Goal: Navigation & Orientation: Find specific page/section

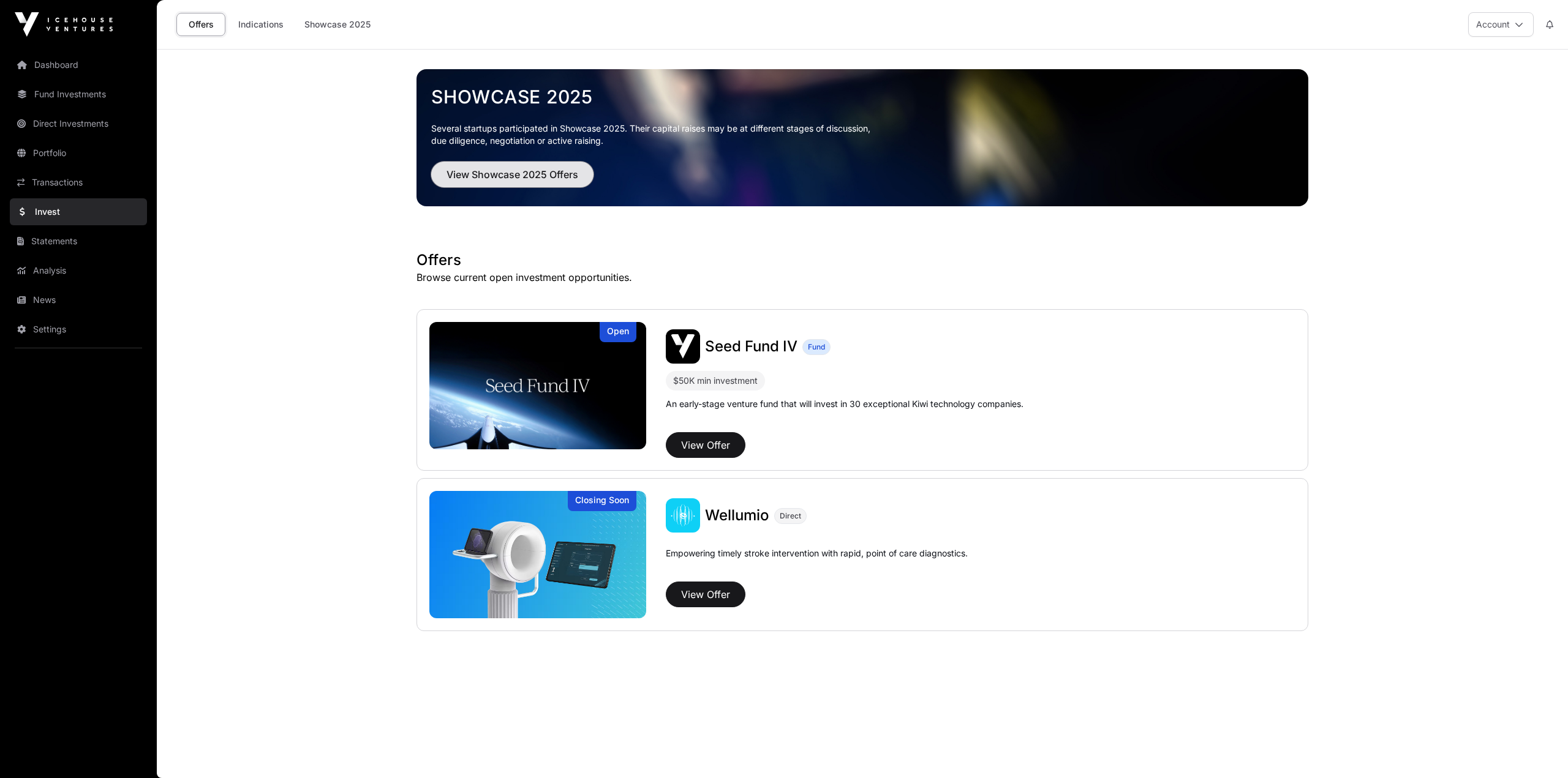
click at [524, 166] on button "View Showcase 2025 Offers" at bounding box center [512, 175] width 163 height 26
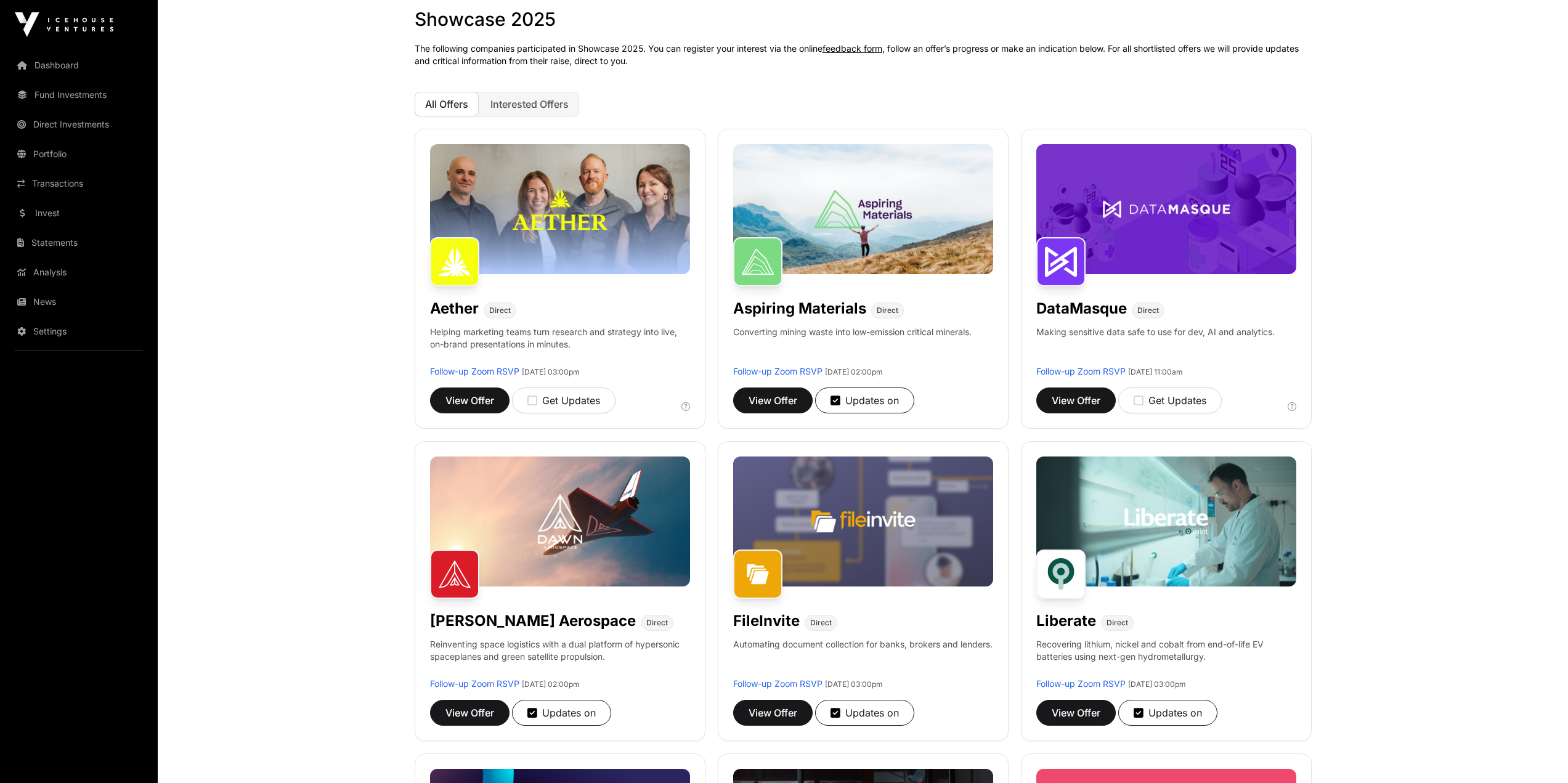
scroll to position [62, 0]
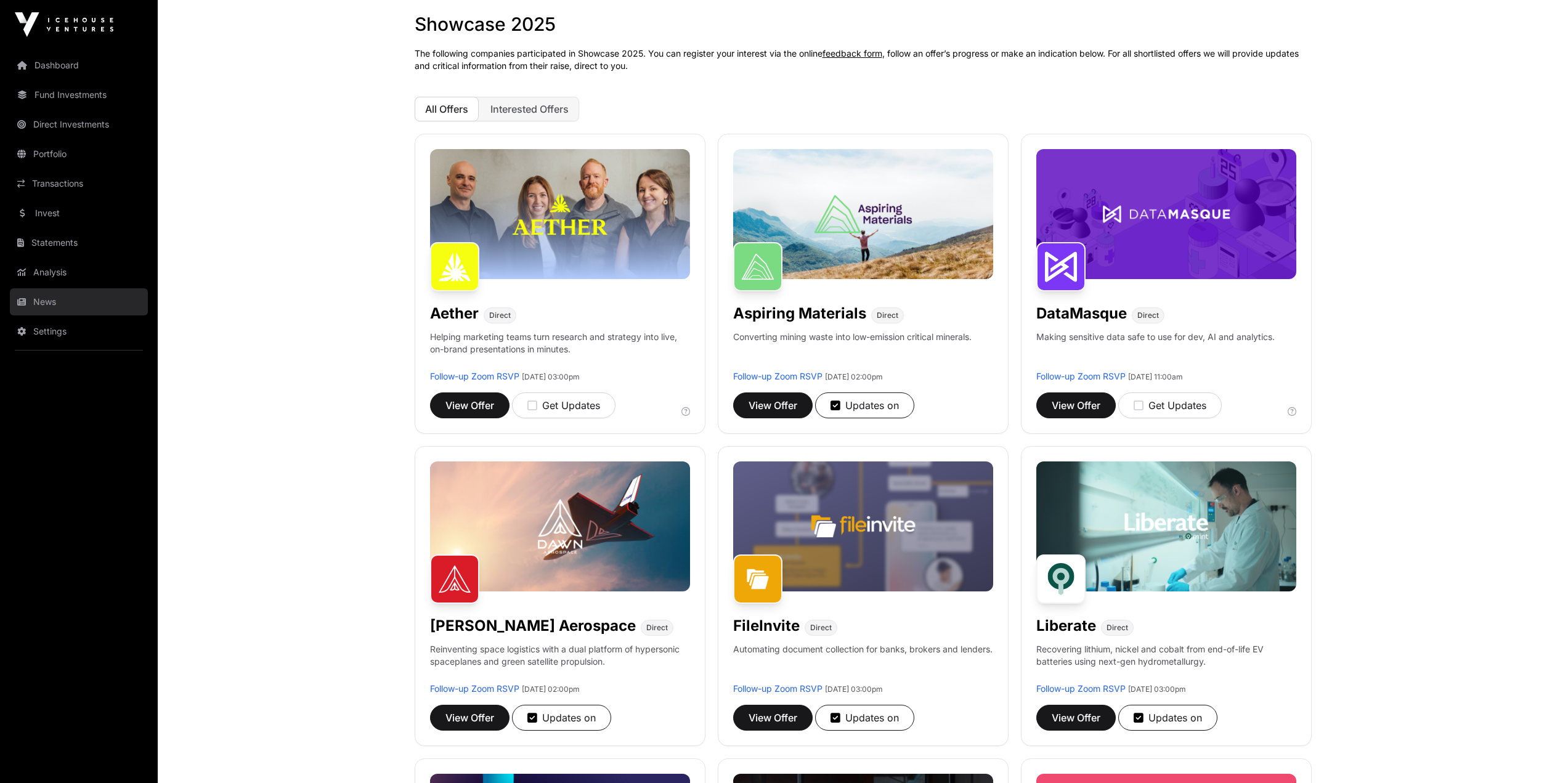
click at [48, 312] on link "News" at bounding box center [79, 301] width 138 height 27
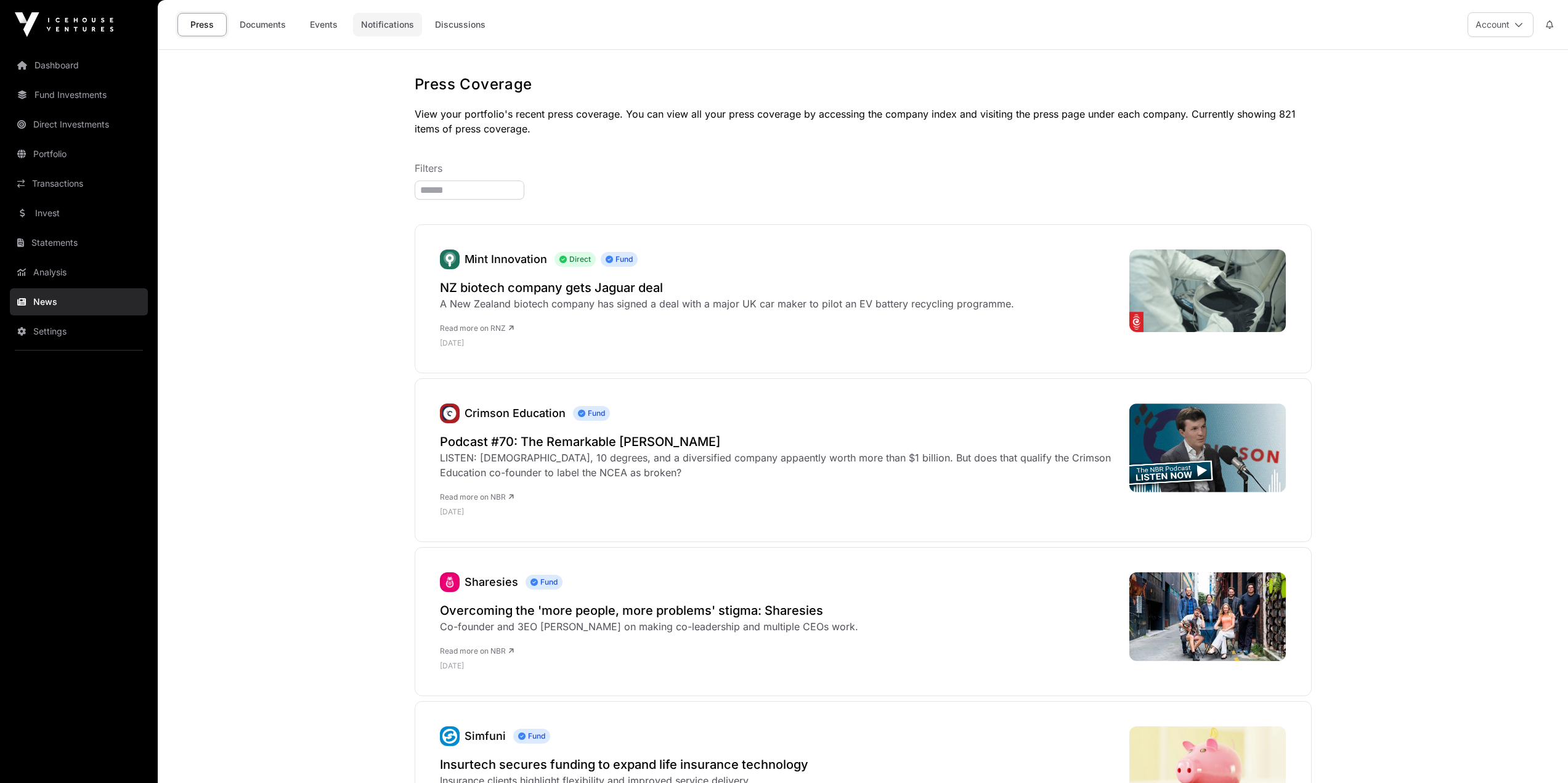
click at [383, 26] on link "Notifications" at bounding box center [387, 24] width 69 height 23
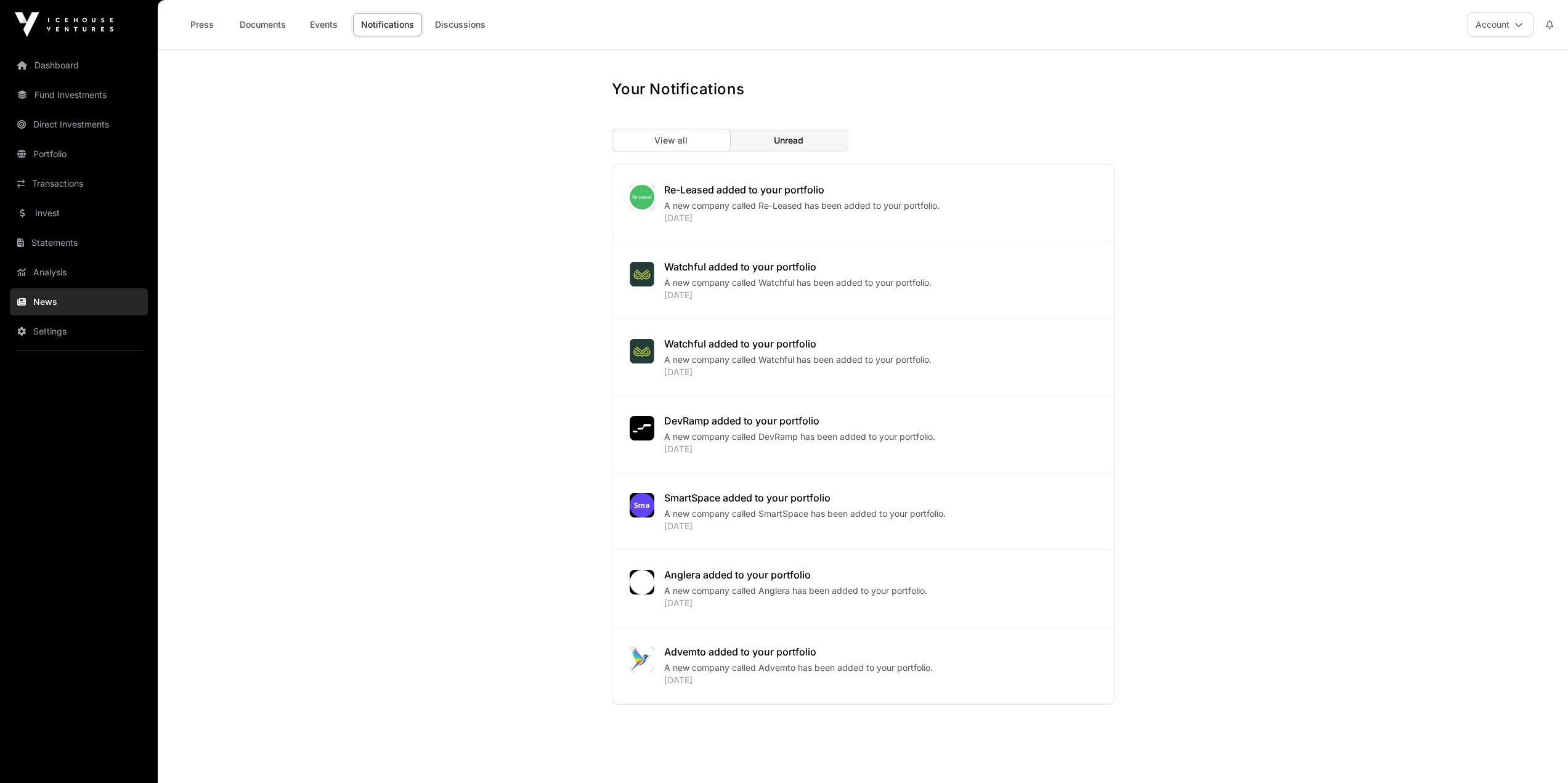
click at [55, 48] on div "Dashboard Fund Investments Direct Investments Portfolio Transactions Invest Sta…" at bounding box center [79, 391] width 158 height 783
click at [60, 67] on link "Dashboard" at bounding box center [79, 65] width 138 height 27
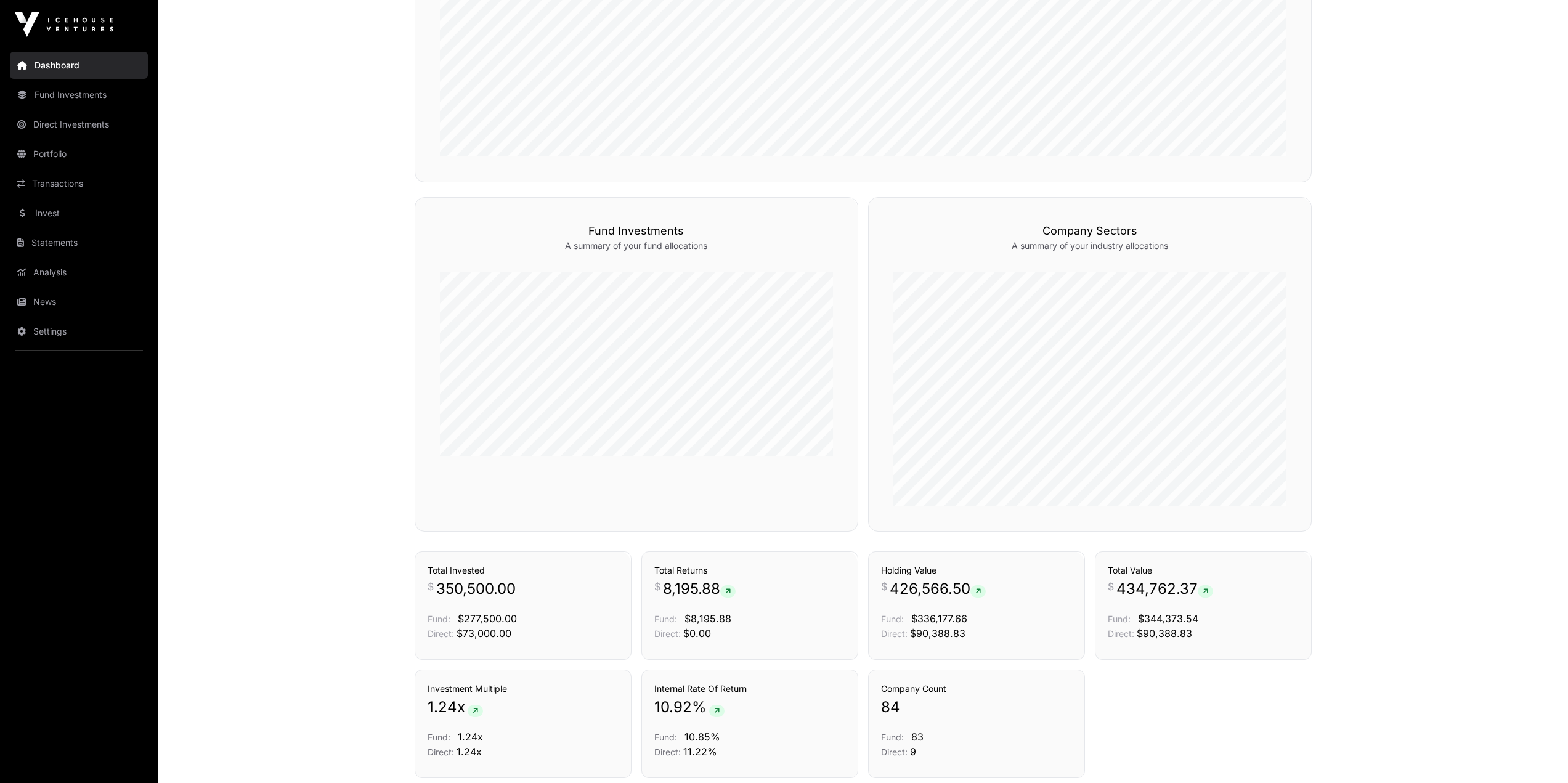
scroll to position [716, 0]
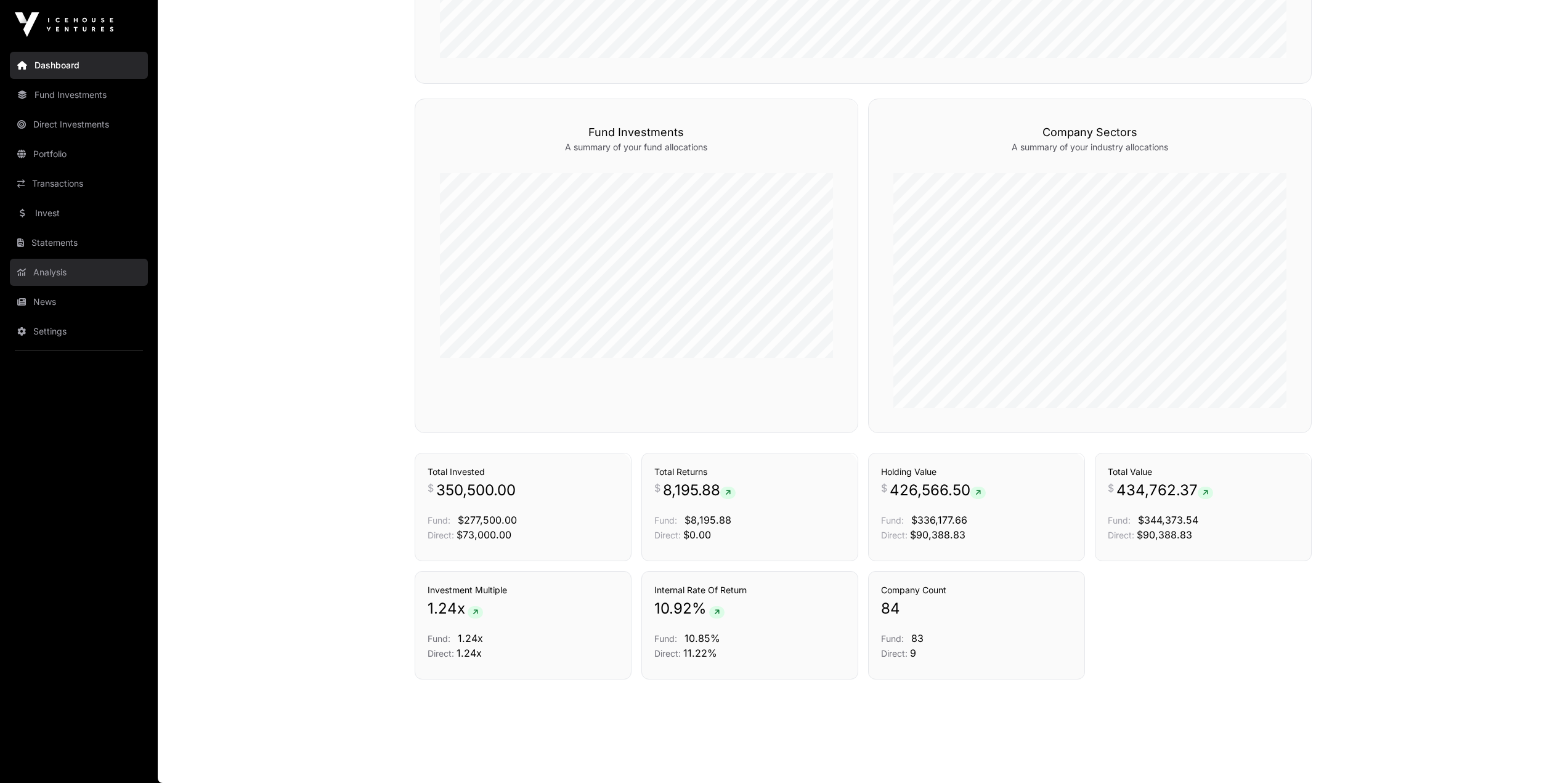
click at [79, 275] on link "Analysis" at bounding box center [79, 272] width 138 height 27
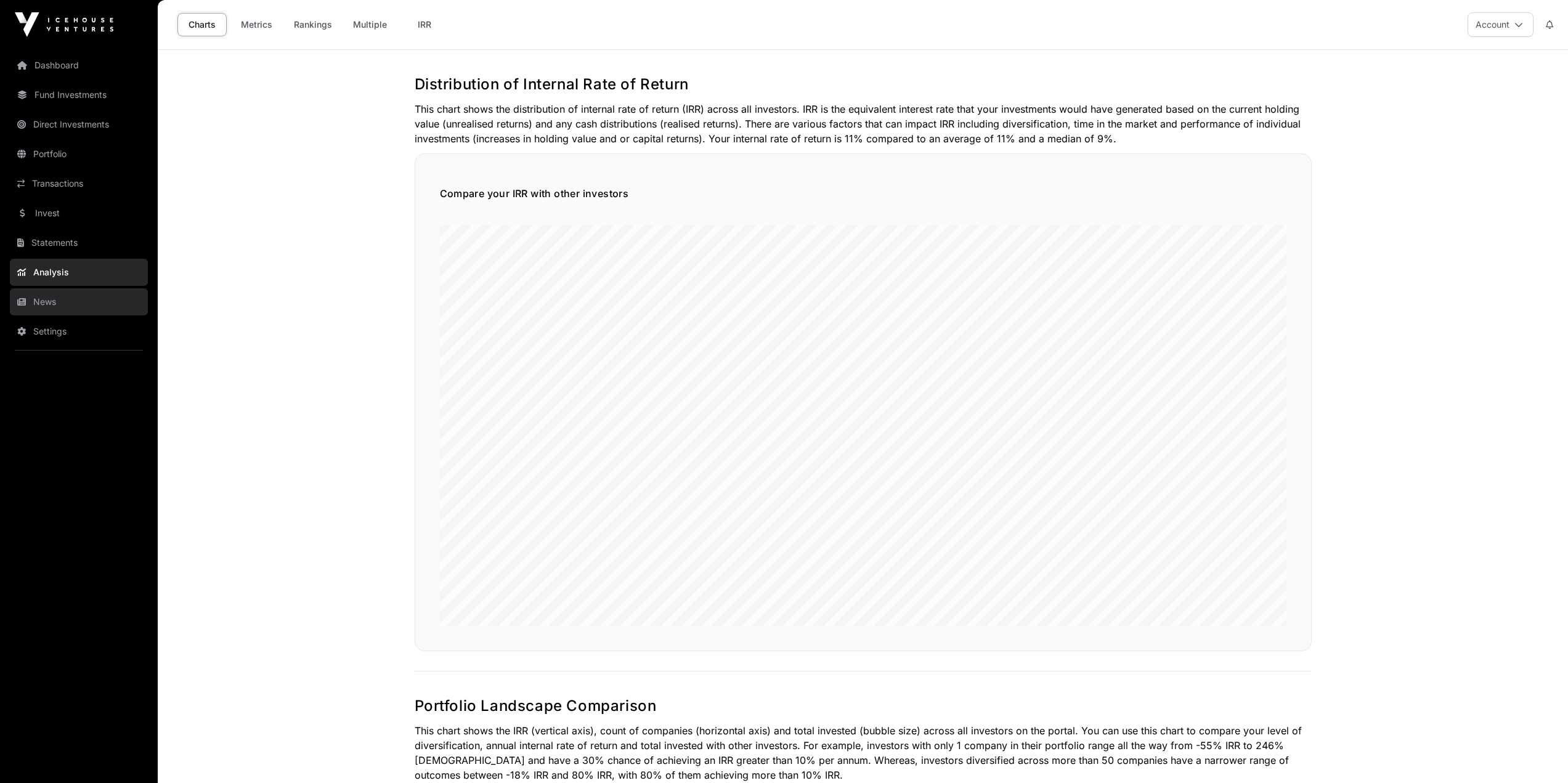
click at [75, 299] on link "News" at bounding box center [79, 301] width 138 height 27
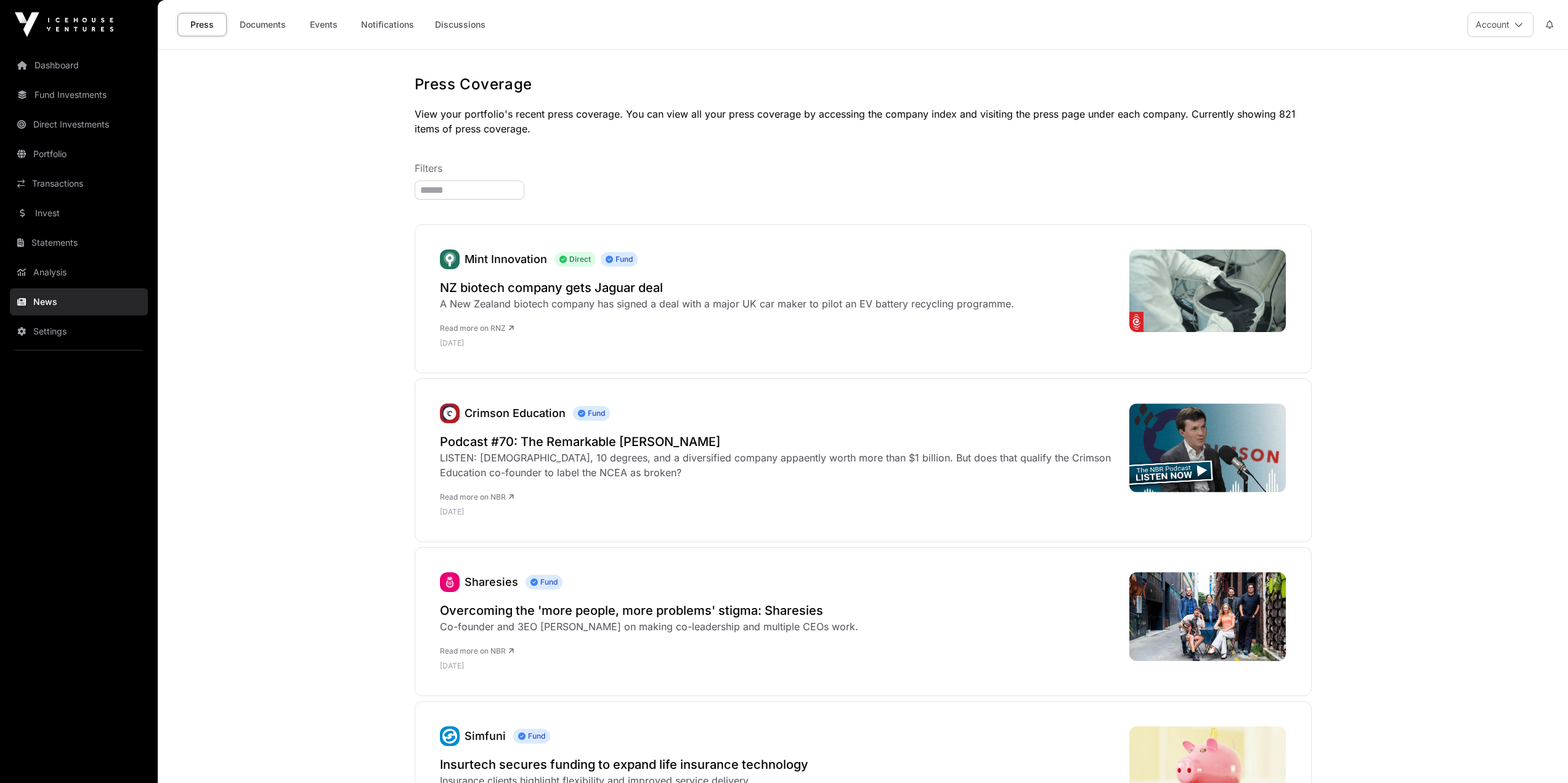
scroll to position [62, 0]
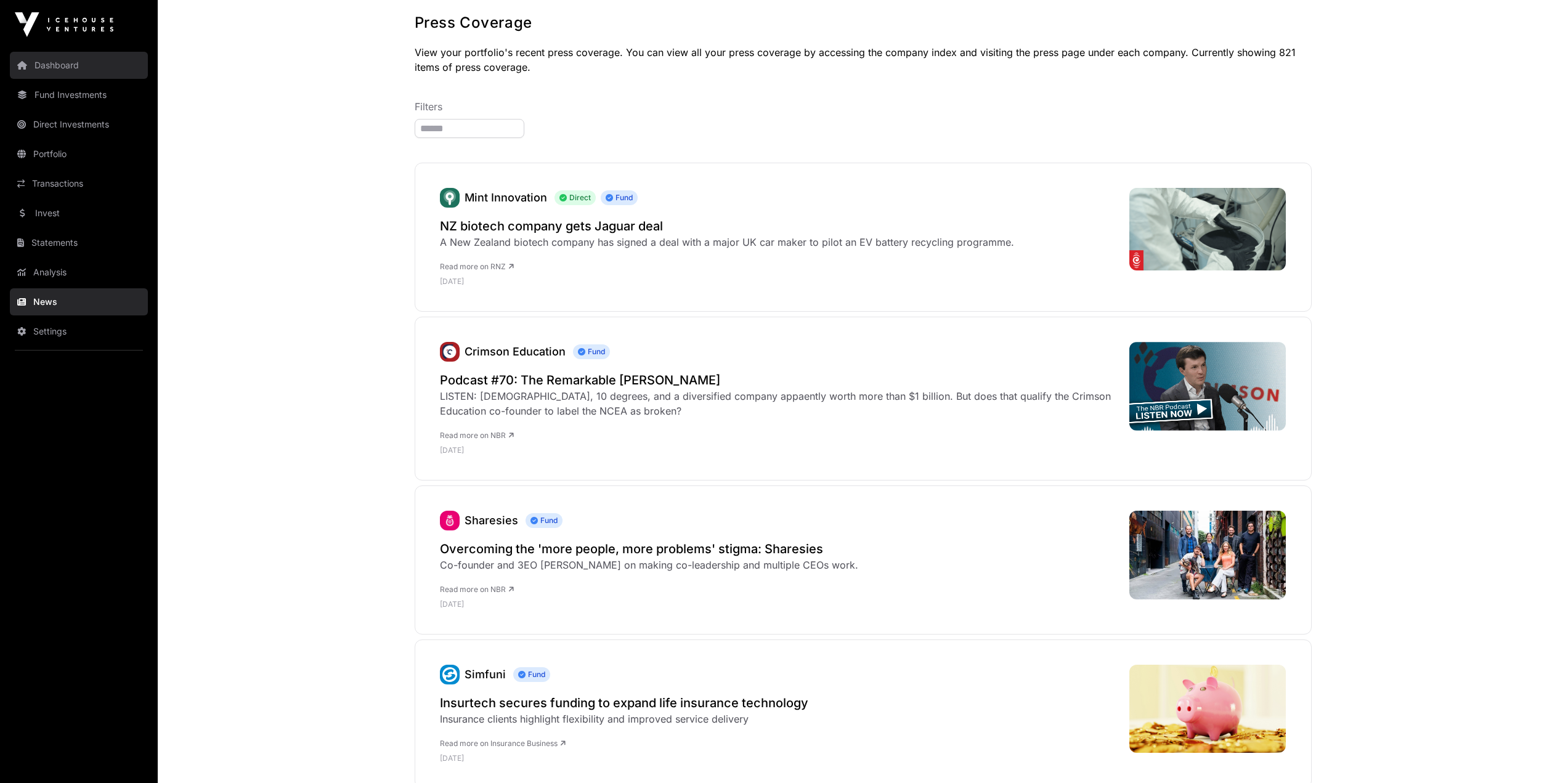
click at [38, 72] on link "Dashboard" at bounding box center [79, 65] width 138 height 27
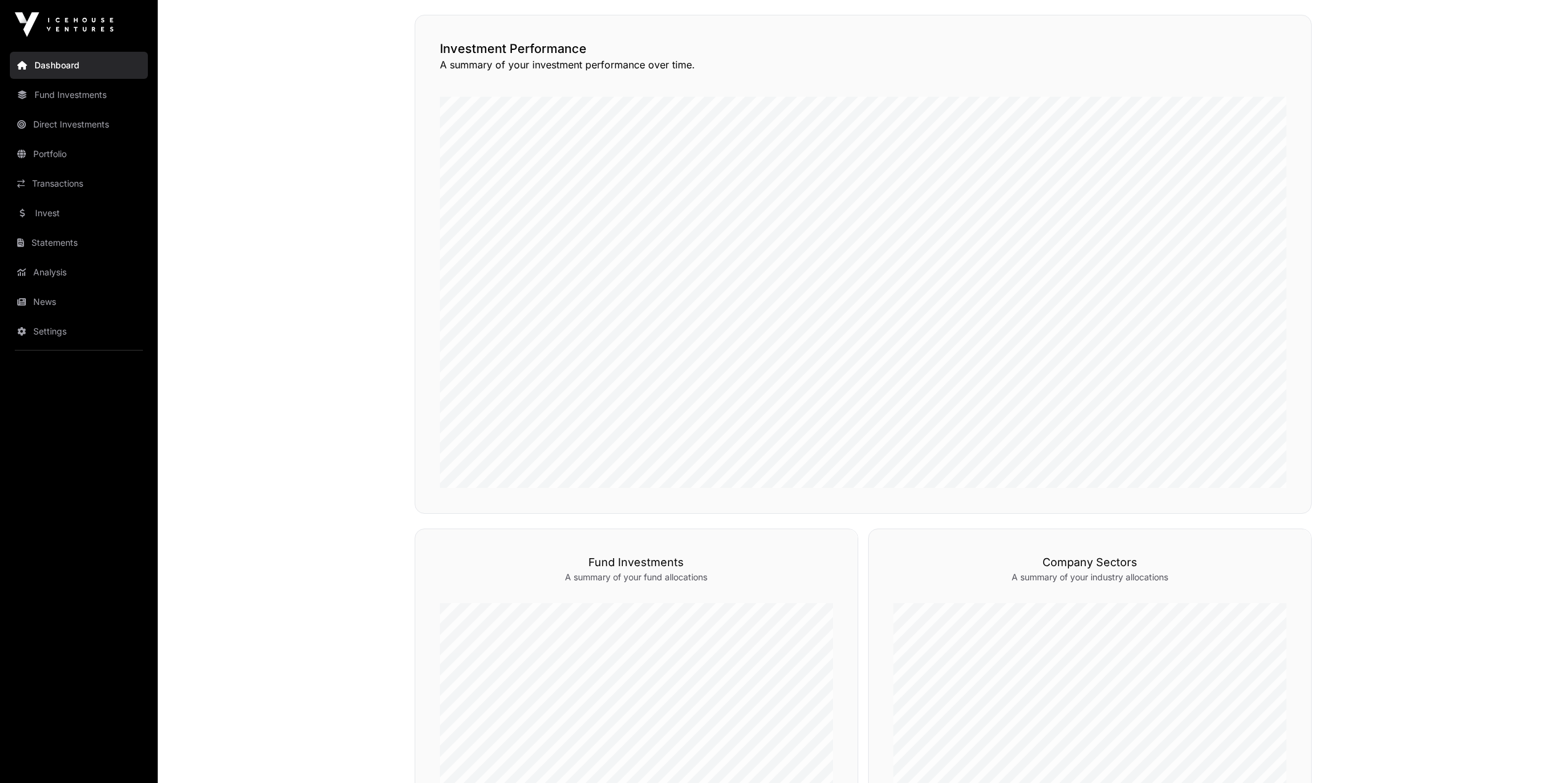
scroll to position [286, 0]
click at [59, 308] on link "News" at bounding box center [79, 301] width 138 height 27
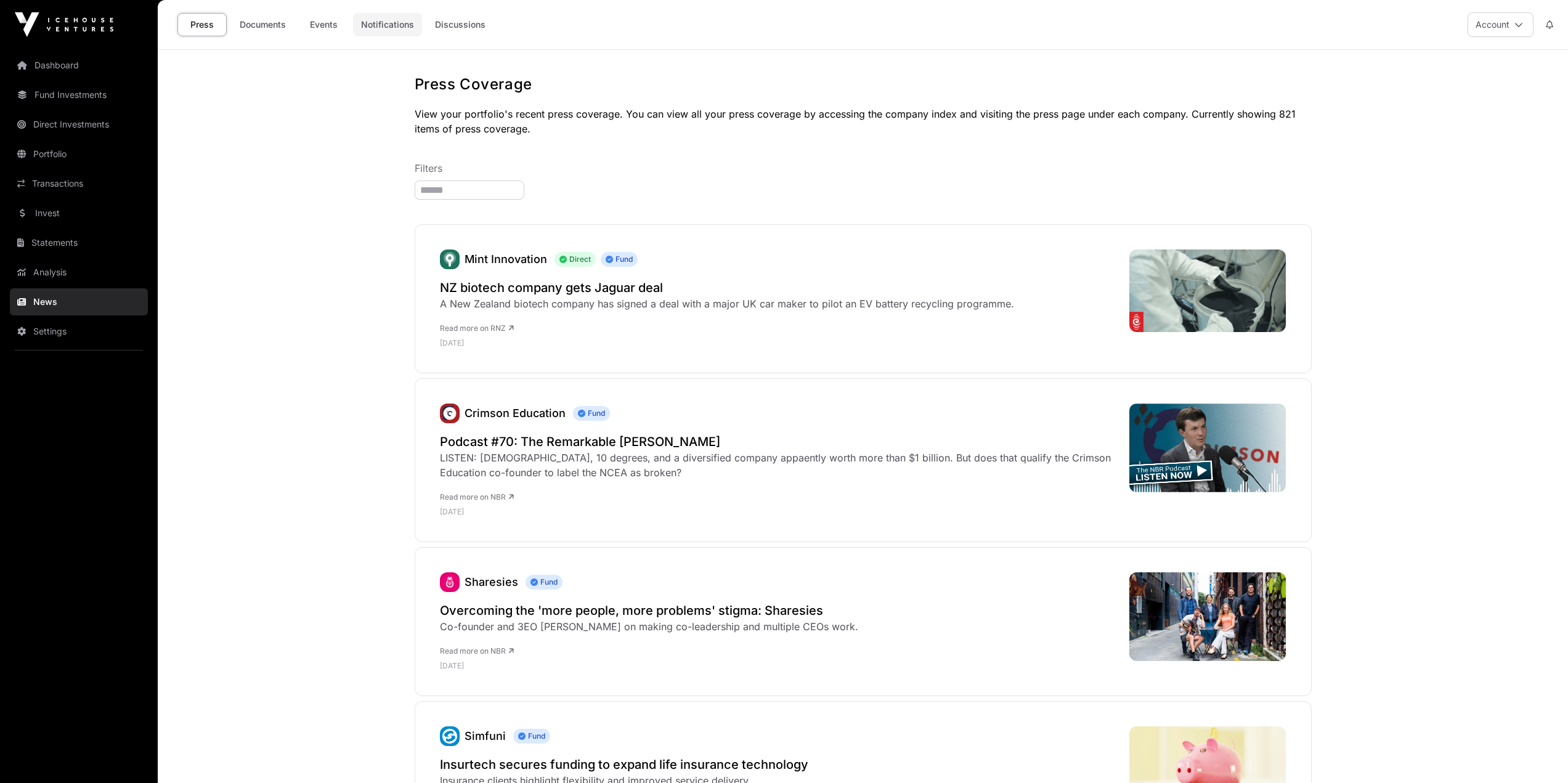
click at [411, 14] on link "Notifications" at bounding box center [387, 24] width 69 height 23
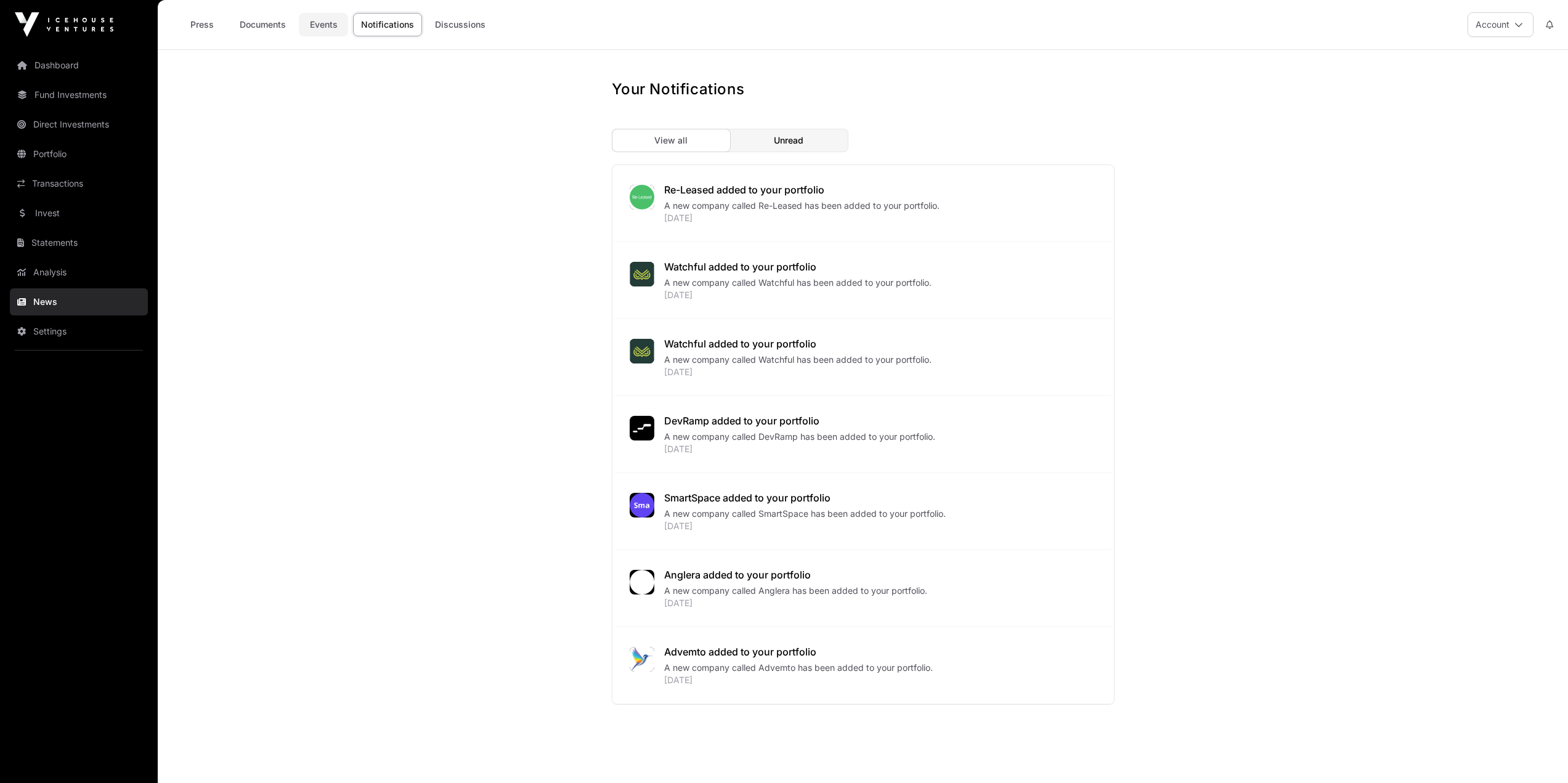
click at [308, 27] on link "Events" at bounding box center [323, 24] width 49 height 23
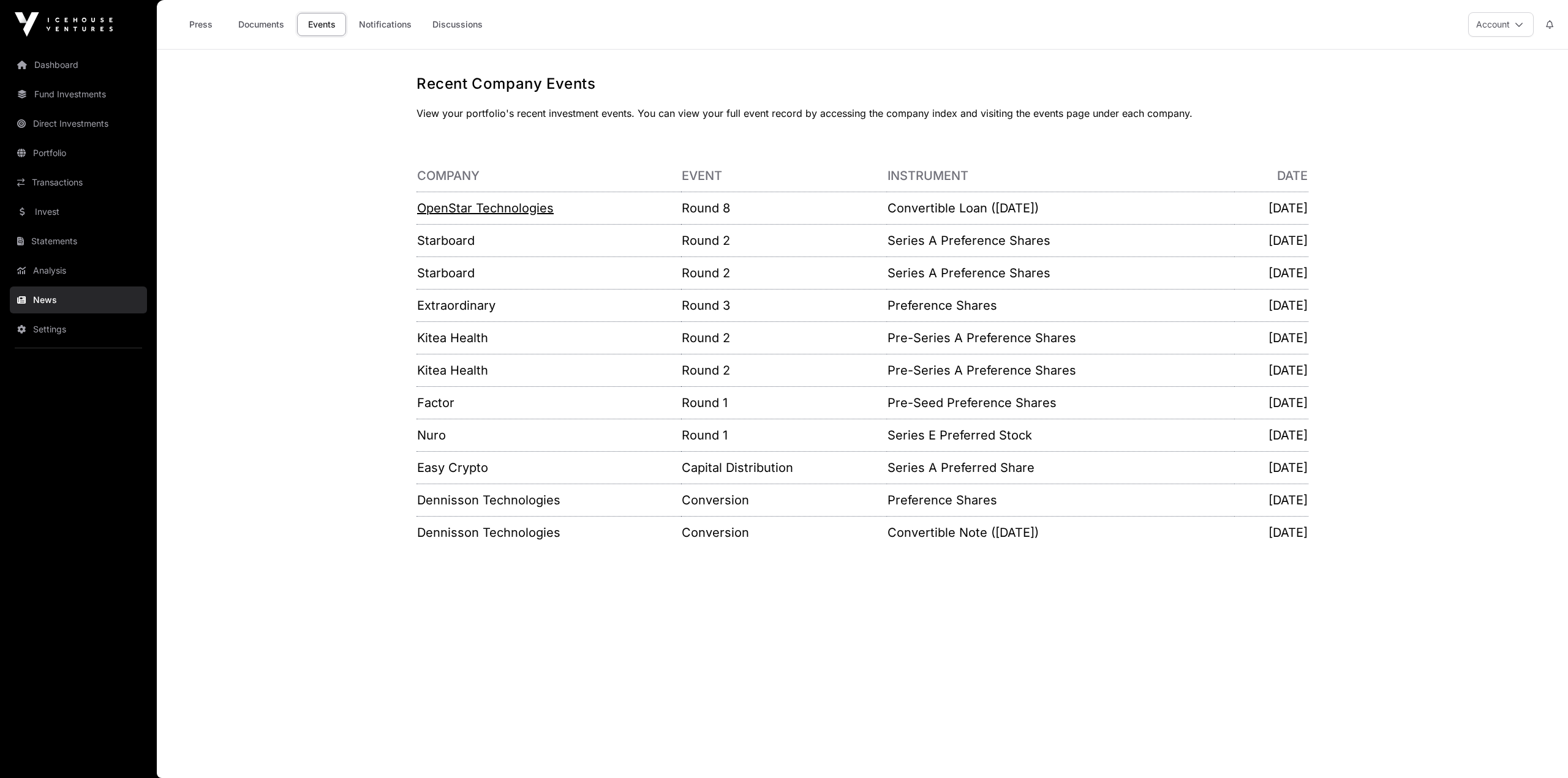
click at [500, 202] on link "OpenStar Technologies" at bounding box center [485, 209] width 137 height 15
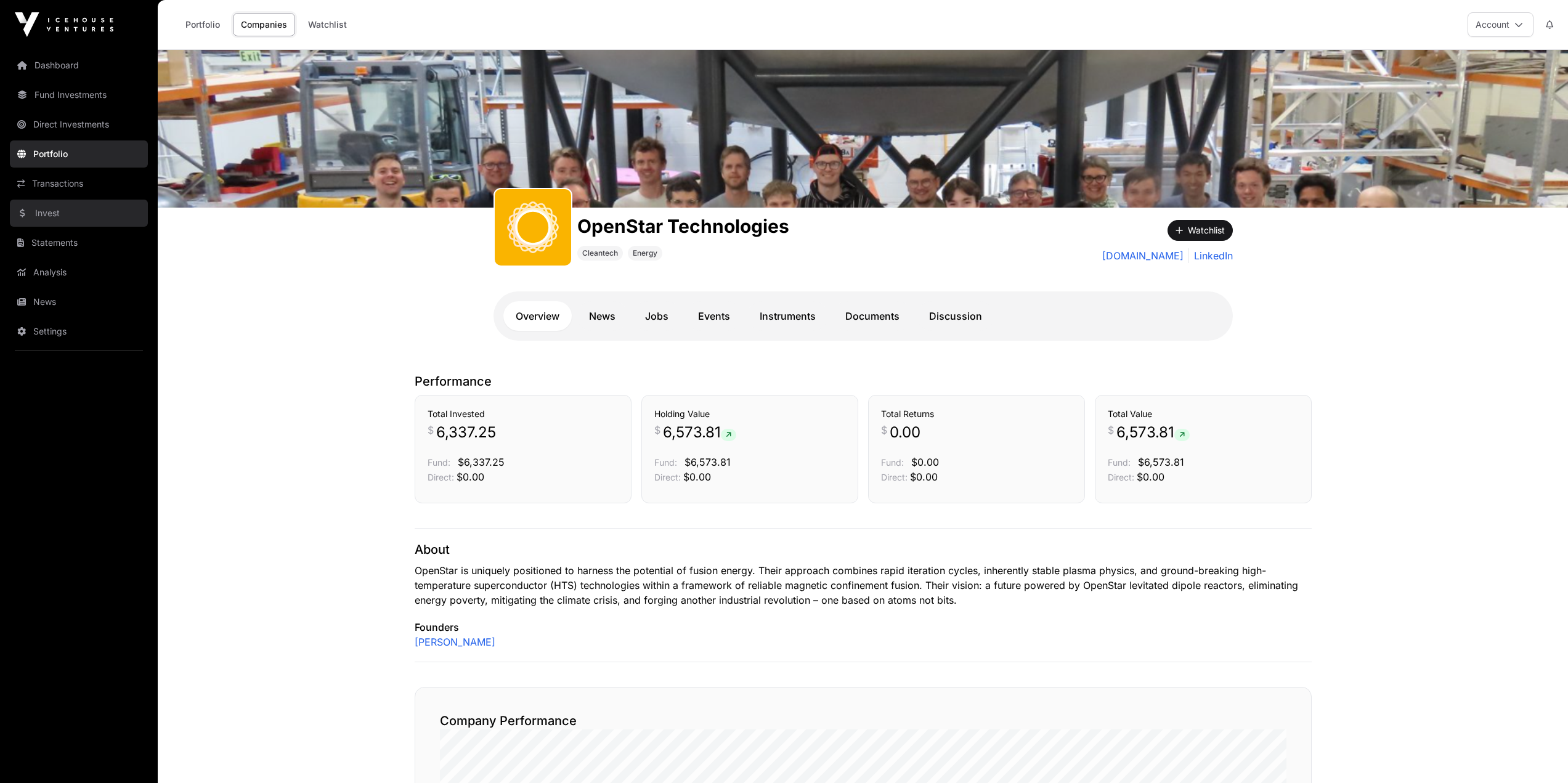
click at [53, 217] on link "Invest" at bounding box center [79, 213] width 138 height 27
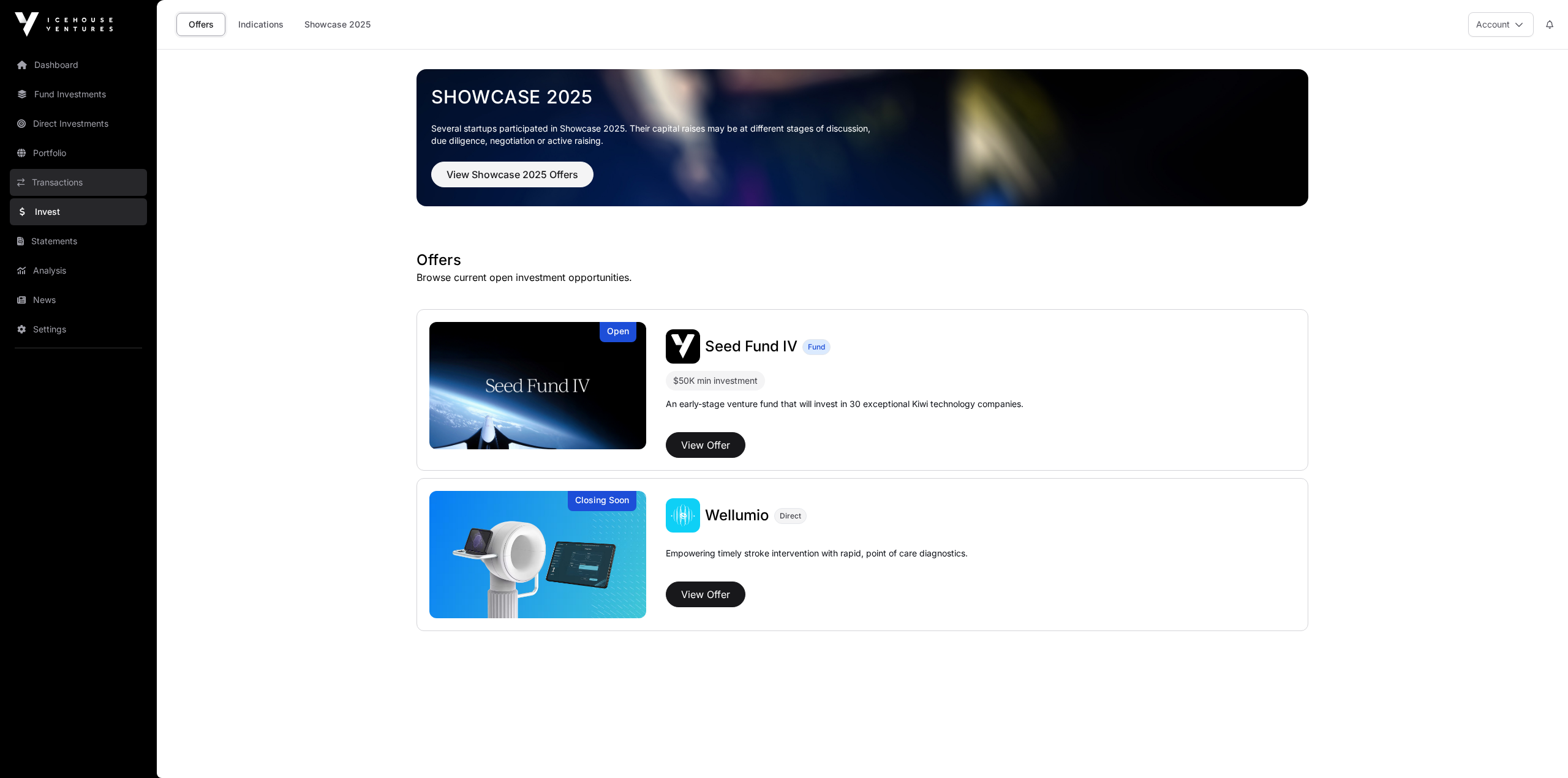
click at [56, 180] on link "Transactions" at bounding box center [78, 182] width 137 height 27
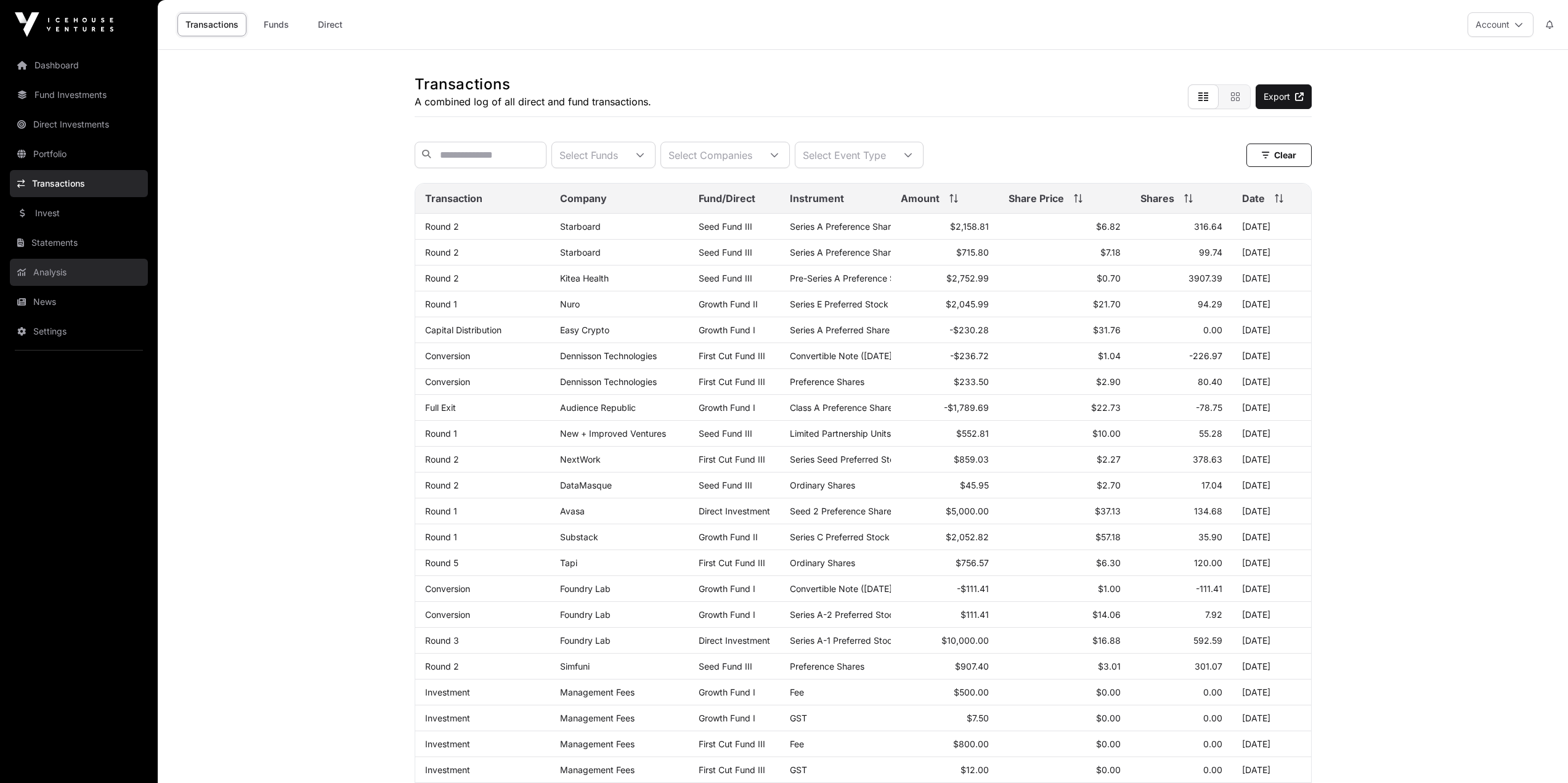
click at [66, 262] on link "Analysis" at bounding box center [79, 272] width 138 height 27
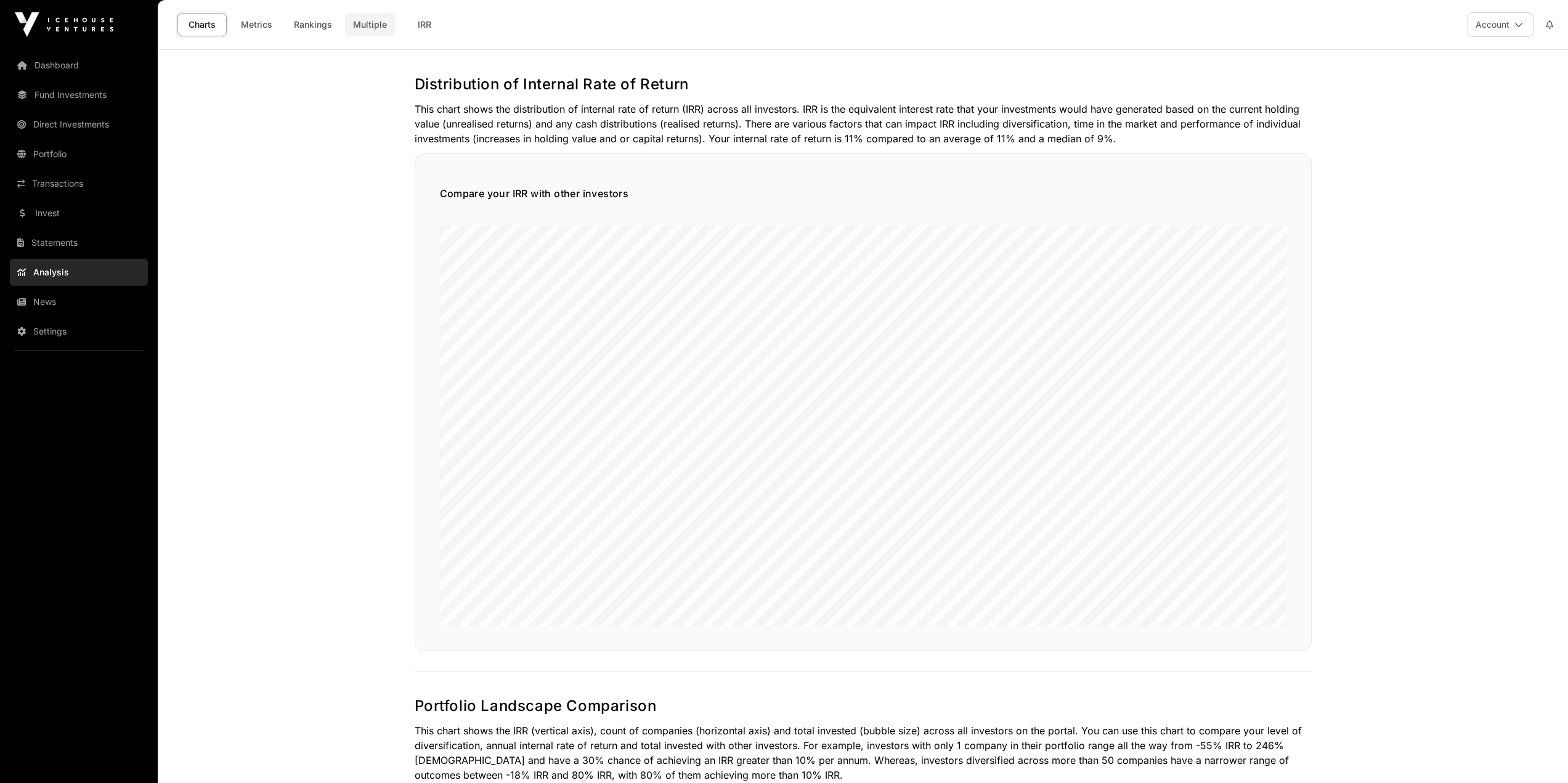
click at [373, 18] on link "Multiple" at bounding box center [370, 24] width 50 height 23
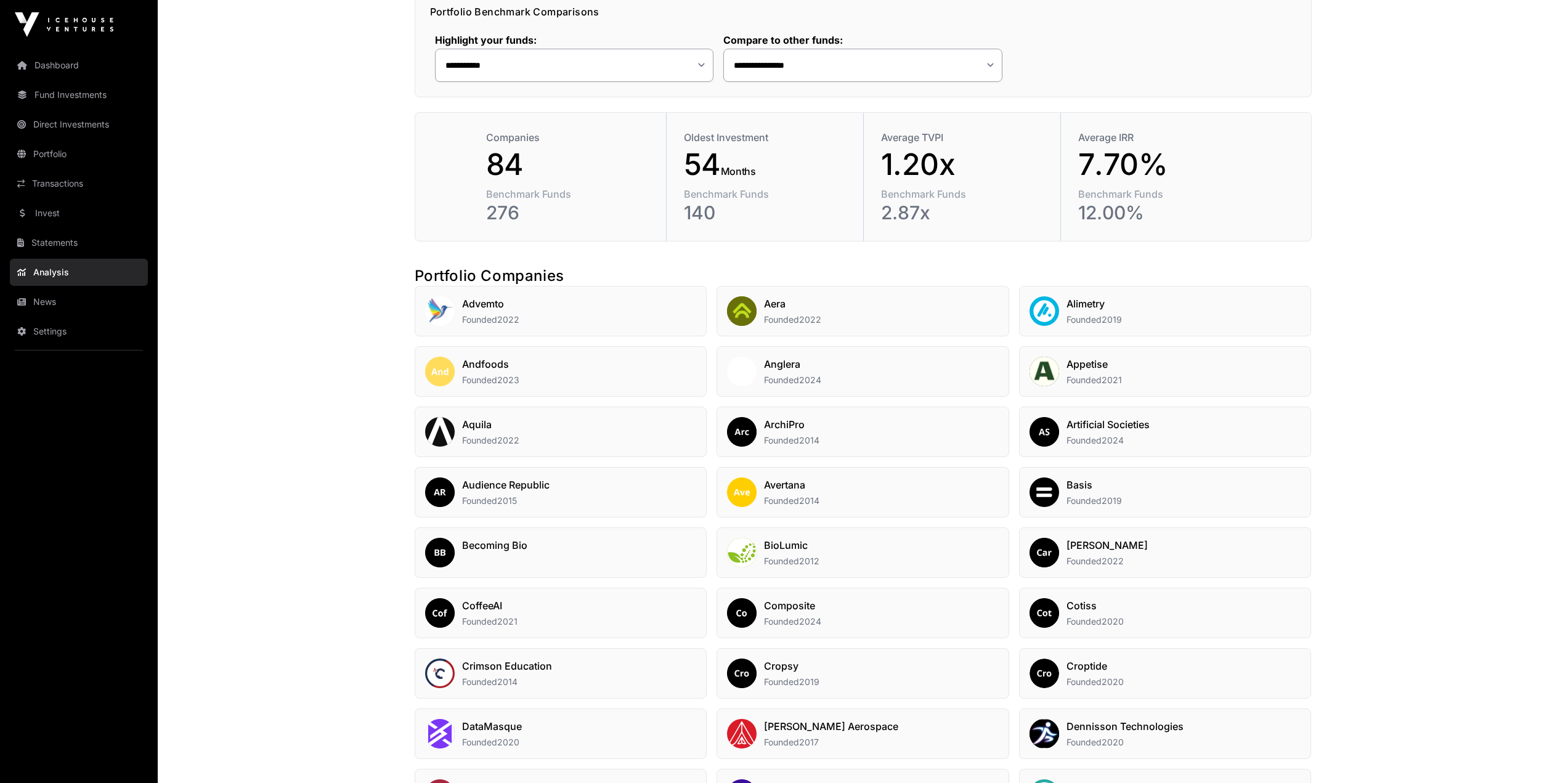
scroll to position [555, 0]
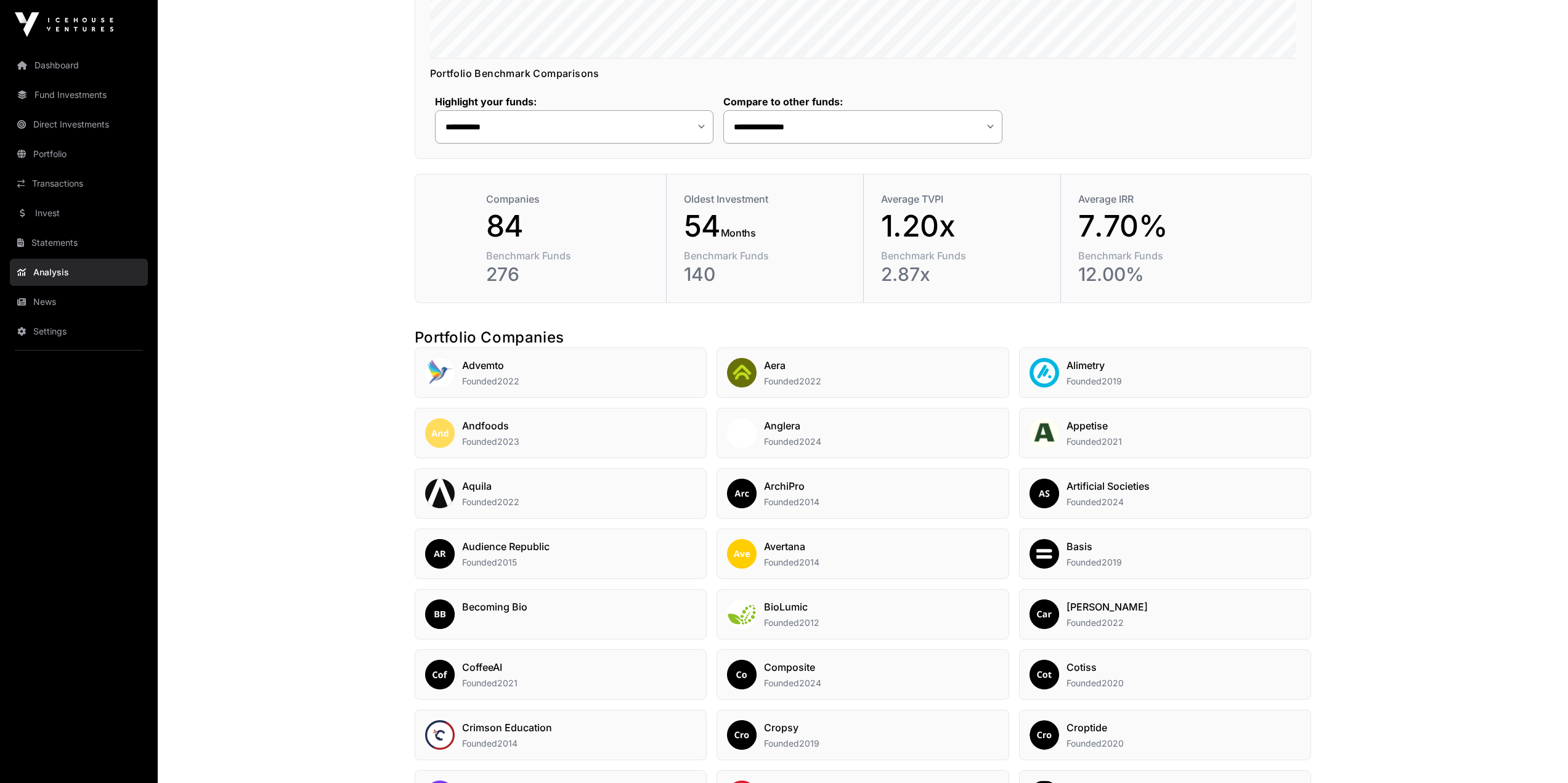
drag, startPoint x: 925, startPoint y: 201, endPoint x: 955, endPoint y: 195, distance: 30.6
click at [955, 195] on div "Average TVPI" at bounding box center [962, 199] width 162 height 15
drag, startPoint x: 871, startPoint y: 221, endPoint x: 990, endPoint y: 230, distance: 119.3
click at [990, 230] on div "Average TVPI 1 . 2 0 x Benchmark Funds 2 . 8 7 x" at bounding box center [962, 239] width 197 height 128
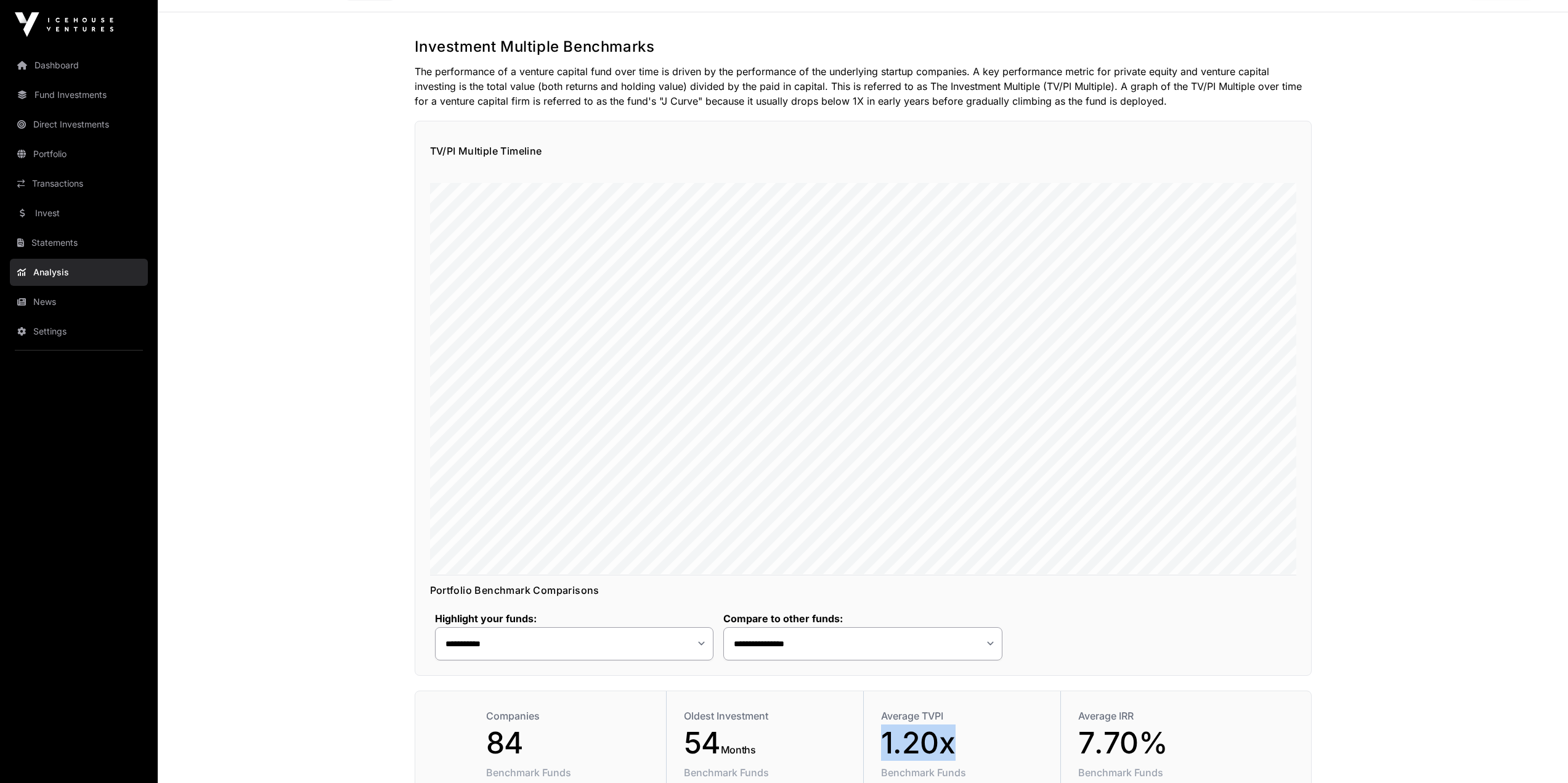
scroll to position [0, 0]
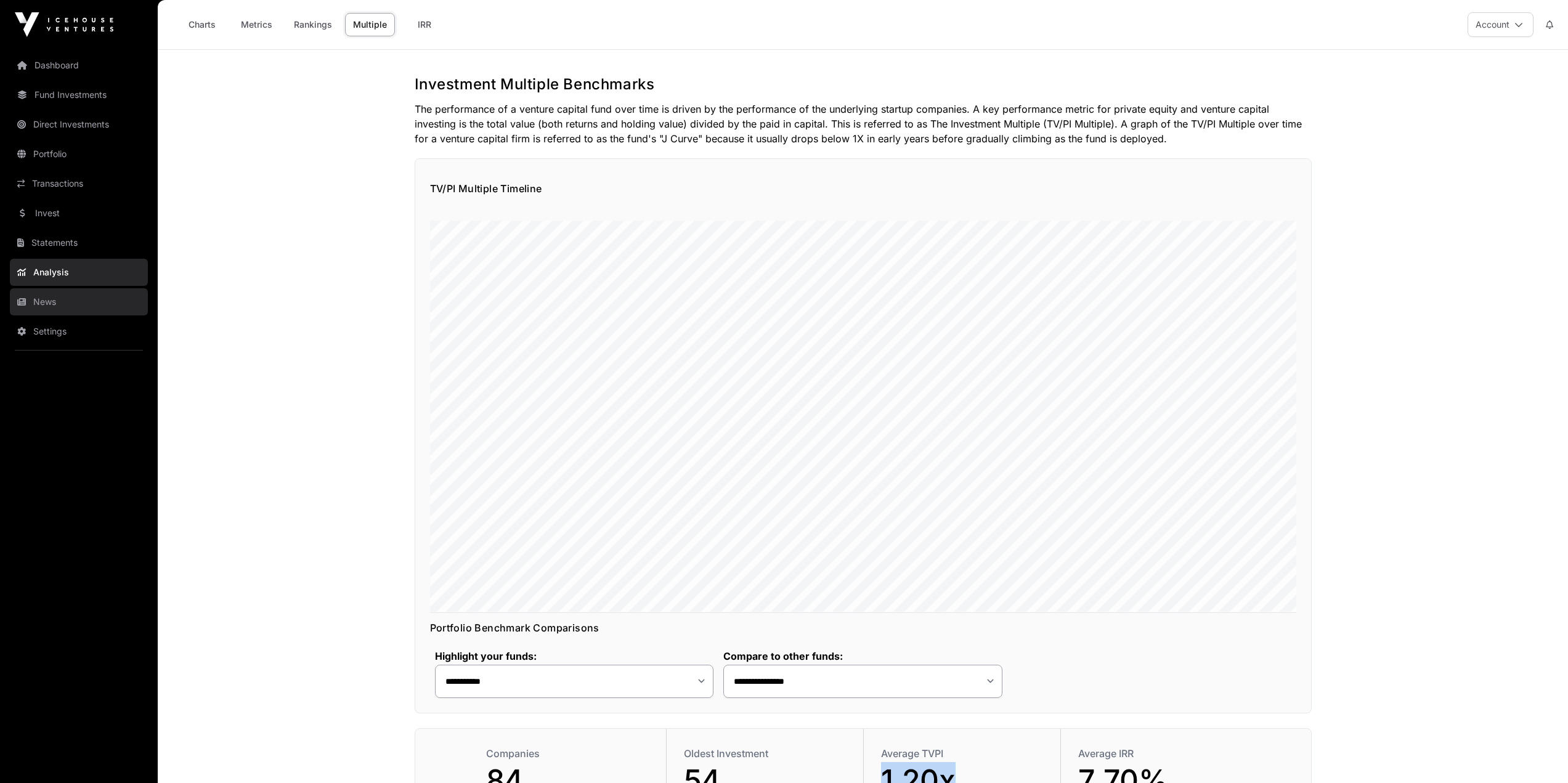
click at [86, 299] on link "News" at bounding box center [79, 301] width 138 height 27
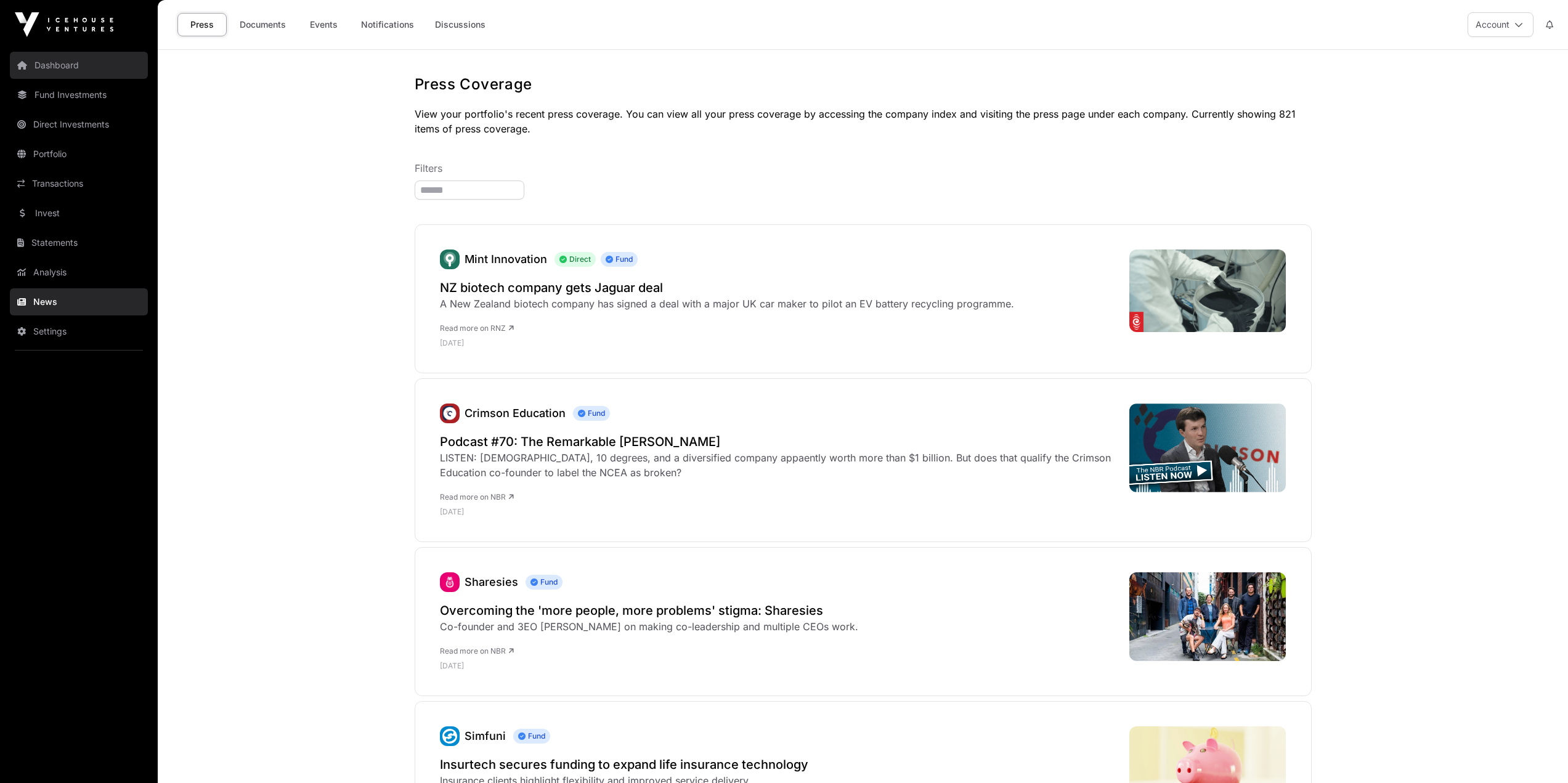
click at [73, 57] on link "Dashboard" at bounding box center [79, 65] width 138 height 27
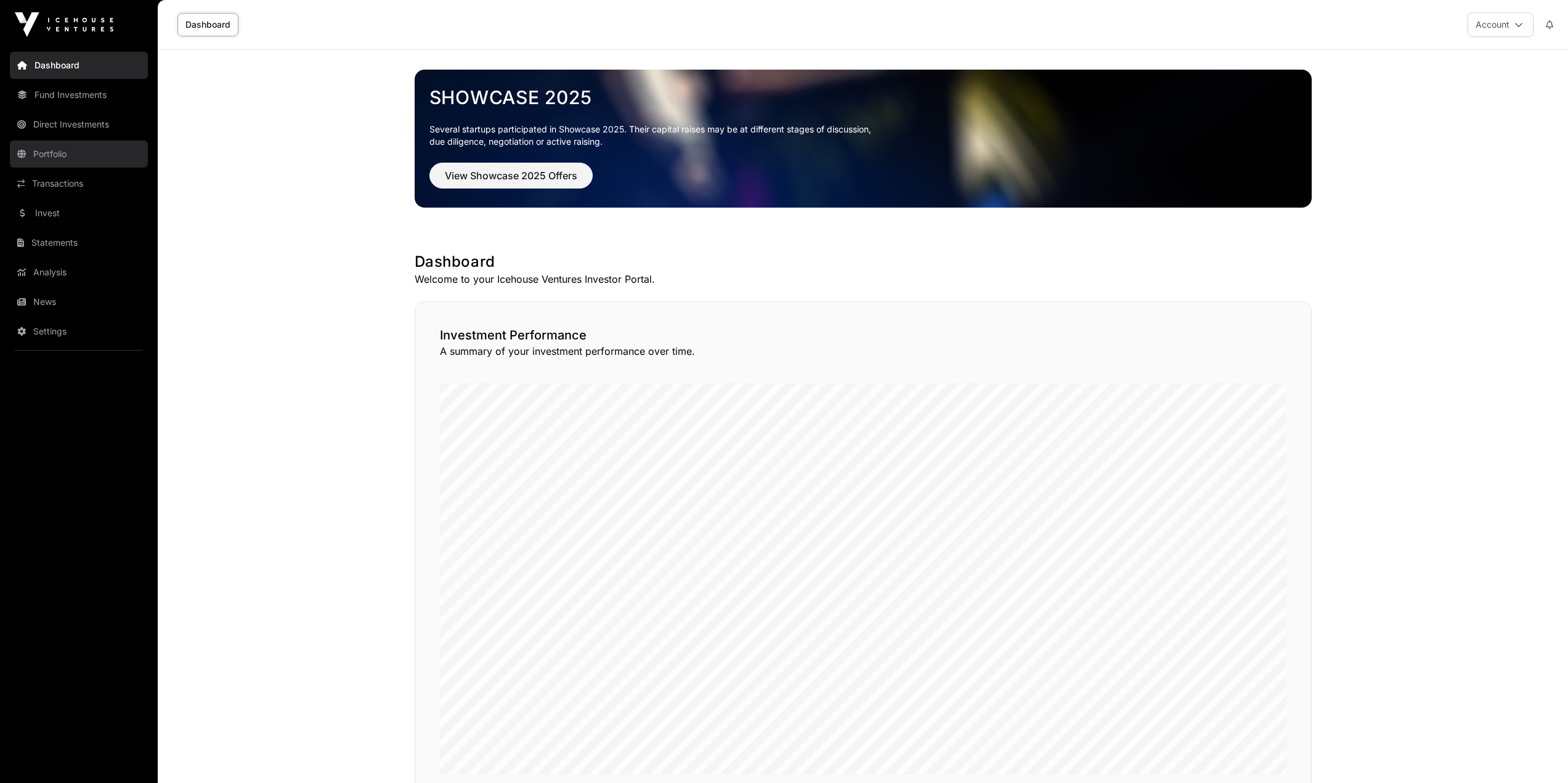
click at [56, 146] on link "Portfolio" at bounding box center [79, 153] width 138 height 27
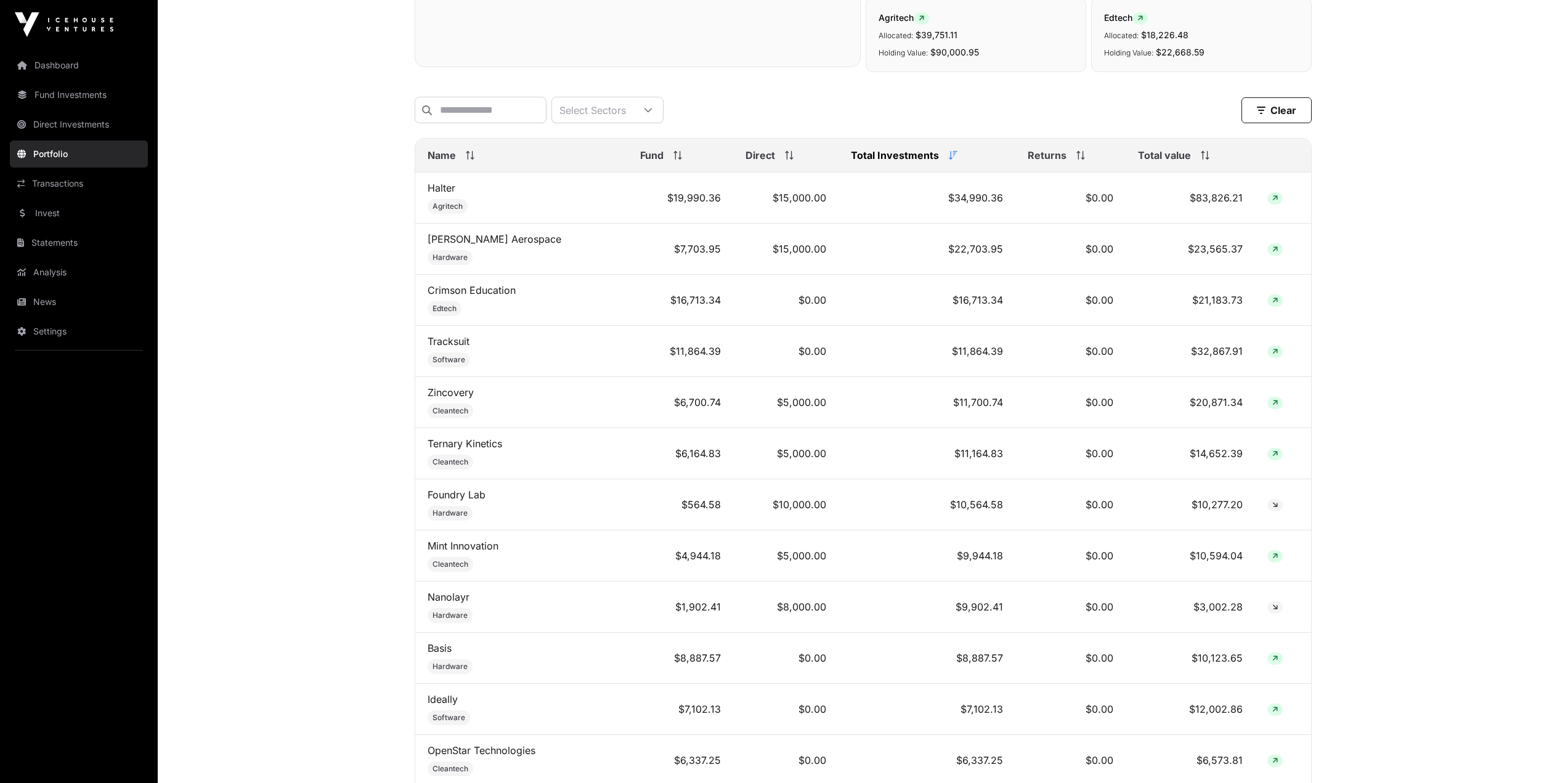
scroll to position [431, 0]
click at [1195, 173] on th "Total value" at bounding box center [1191, 156] width 129 height 34
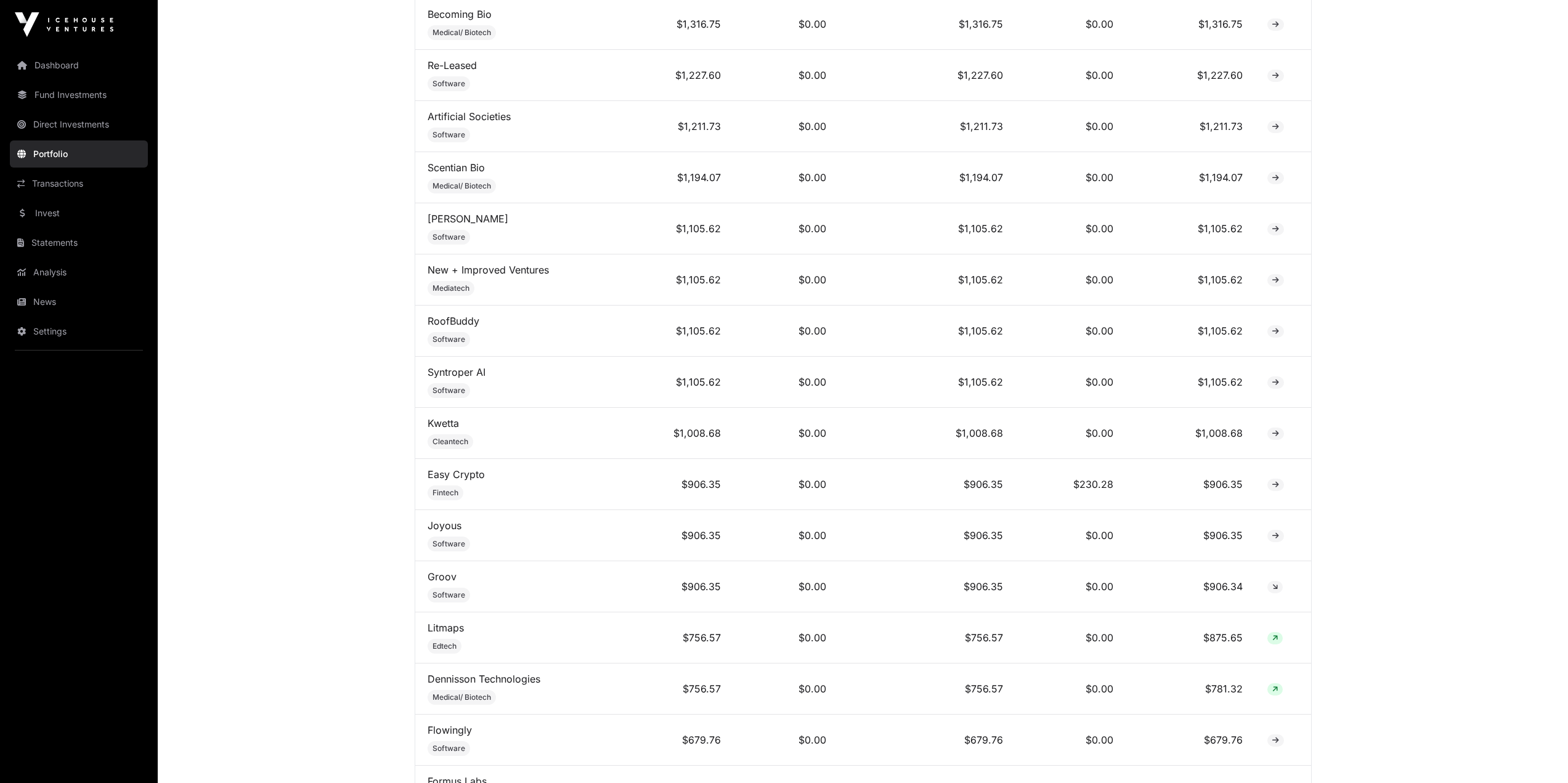
scroll to position [3327, 0]
